Goal: Task Accomplishment & Management: Manage account settings

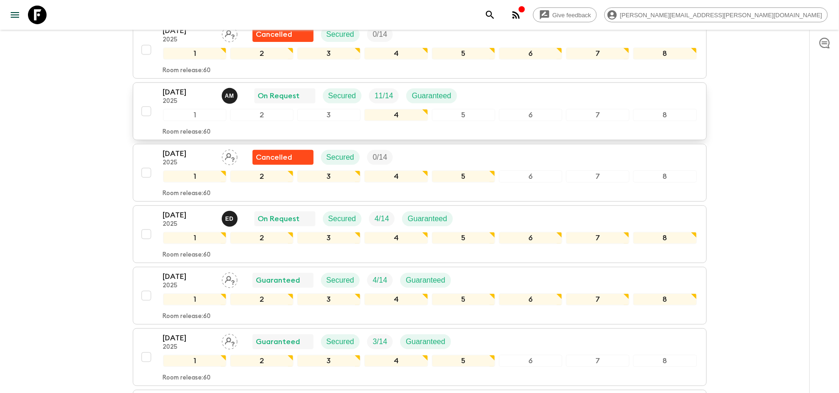
scroll to position [310, 0]
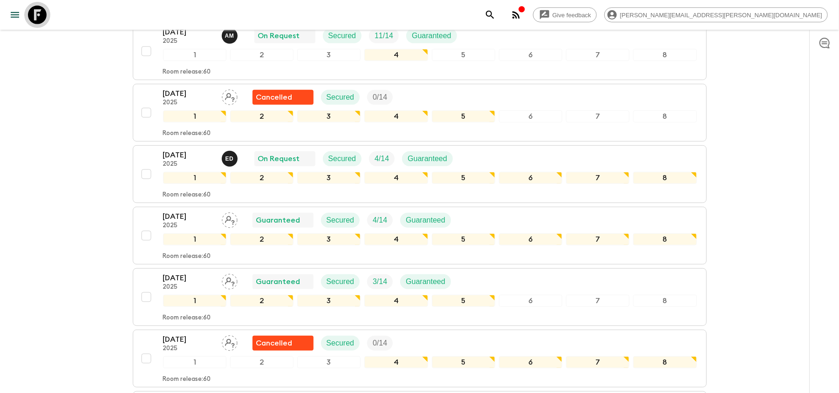
click at [45, 21] on icon at bounding box center [37, 15] width 19 height 19
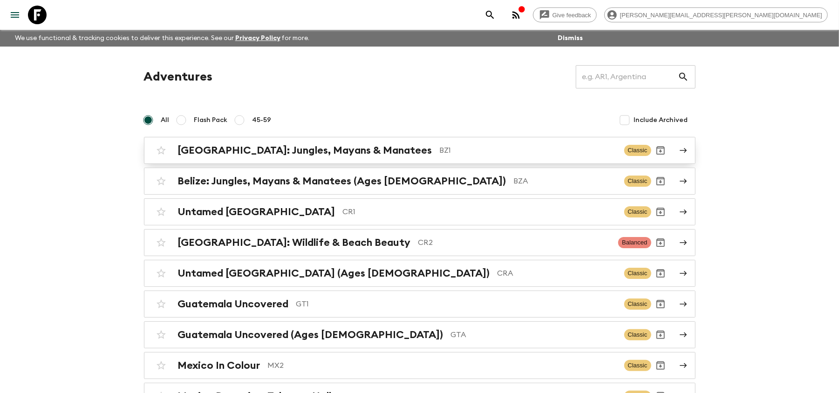
click at [440, 149] on p "BZ1" at bounding box center [528, 150] width 177 height 11
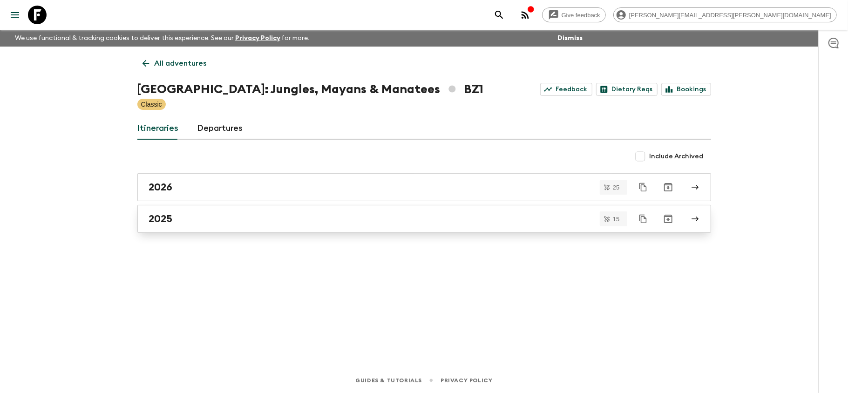
click at [335, 224] on div "2025" at bounding box center [415, 219] width 533 height 12
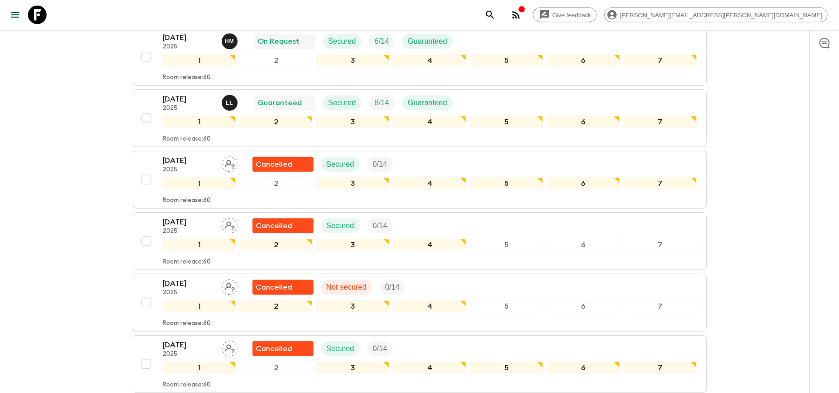
scroll to position [807, 0]
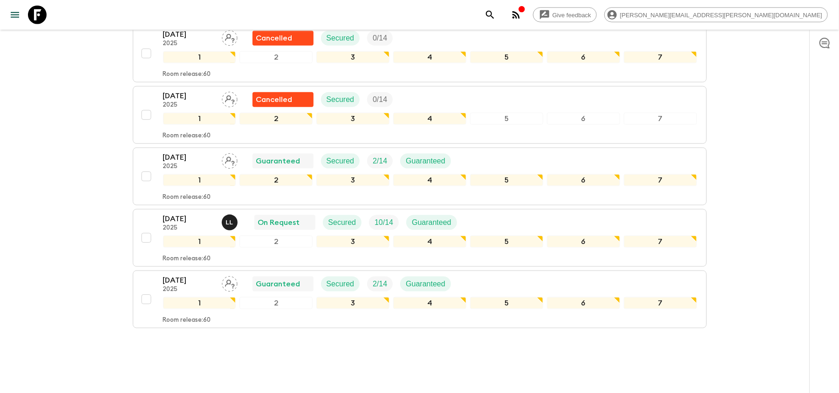
click at [181, 213] on p "[DATE]" at bounding box center [188, 218] width 51 height 11
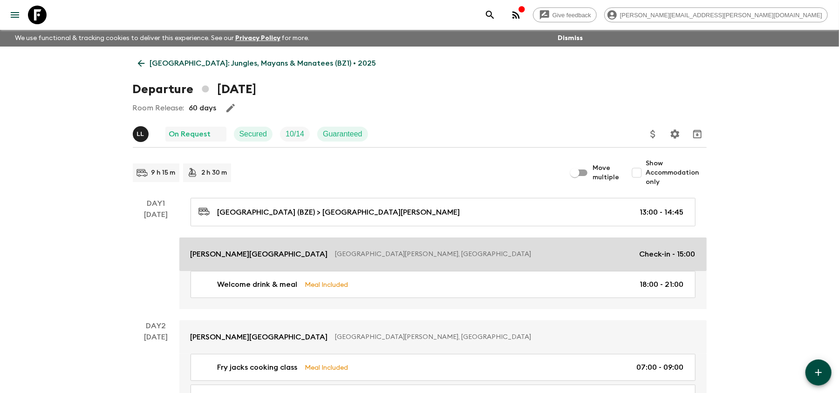
click at [289, 248] on link "[PERSON_NAME][GEOGRAPHIC_DATA] [GEOGRAPHIC_DATA][PERSON_NAME], [GEOGRAPHIC_DATA…" at bounding box center [442, 255] width 527 height 34
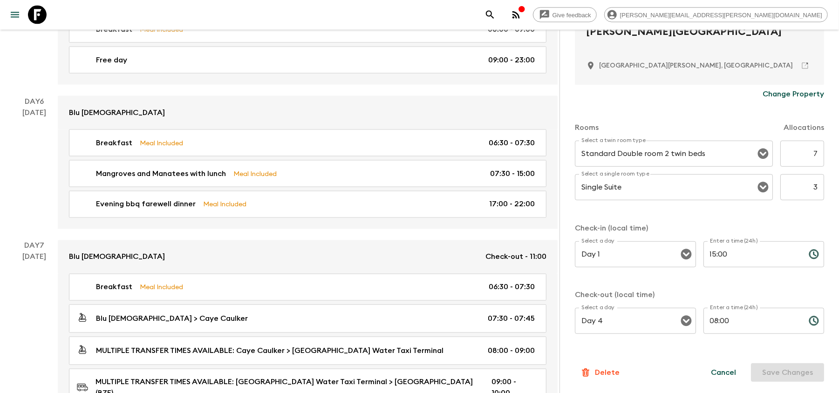
scroll to position [1134, 0]
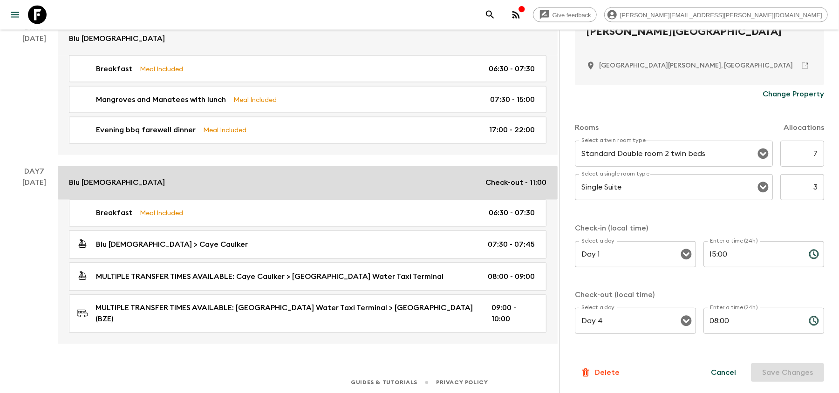
click at [325, 185] on div "Blu Zen Check-out - 11:00" at bounding box center [307, 182] width 477 height 11
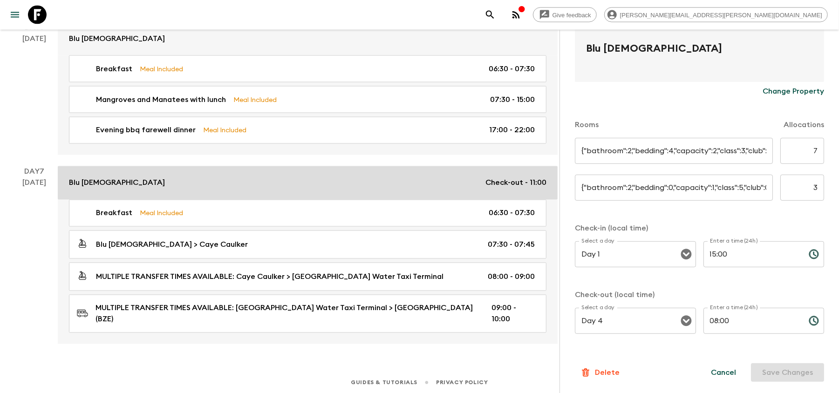
type input "2 bedroom private villa"
type input "n/a"
type input "0"
type input "Day 4"
type input "16:00"
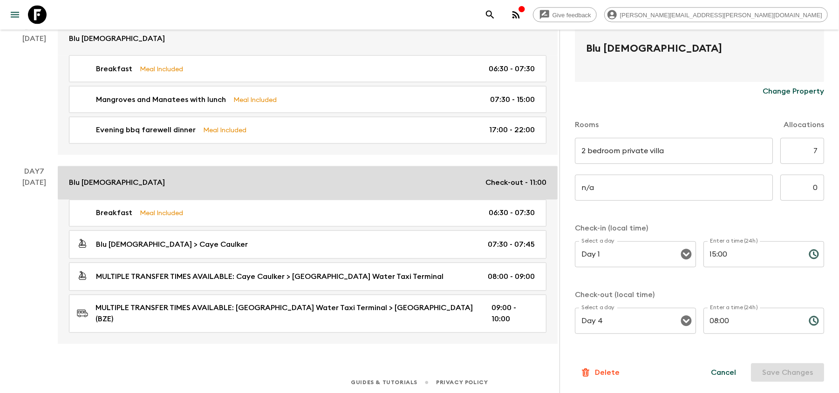
type input "Day 7"
type input "11:00"
